Goal: Check status: Check status

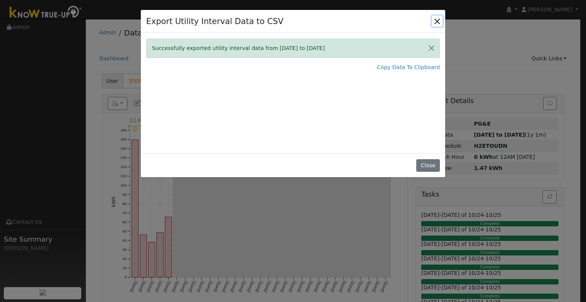
drag, startPoint x: 0, startPoint y: 0, endPoint x: 438, endPoint y: 21, distance: 438.6
click at [438, 21] on button "Close" at bounding box center [437, 21] width 11 height 11
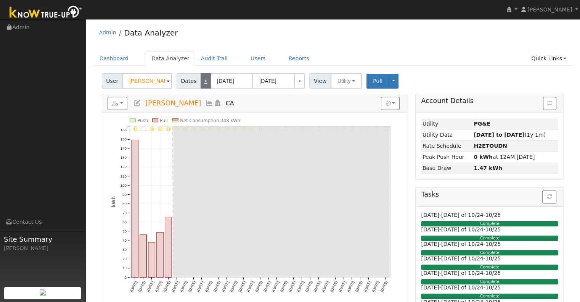
click at [203, 81] on link "<" at bounding box center [206, 80] width 11 height 15
type input "[DATE]"
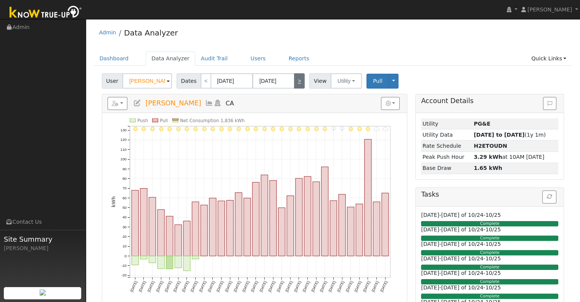
click at [294, 77] on link ">" at bounding box center [299, 80] width 11 height 15
type input "[DATE]"
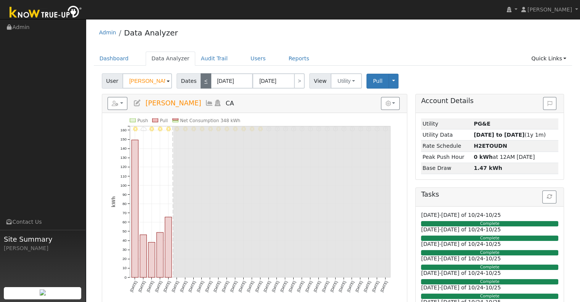
click at [201, 84] on link "<" at bounding box center [206, 80] width 11 height 15
type input "[DATE]"
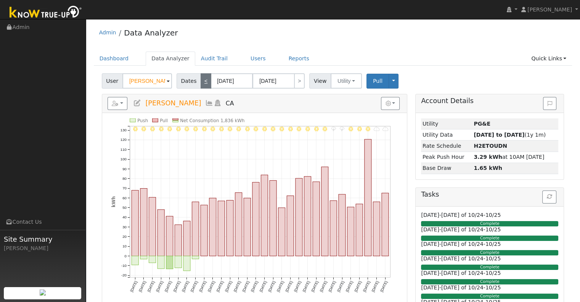
click at [201, 84] on link "<" at bounding box center [206, 80] width 11 height 15
type input "[DATE]"
